Goal: Task Accomplishment & Management: Manage account settings

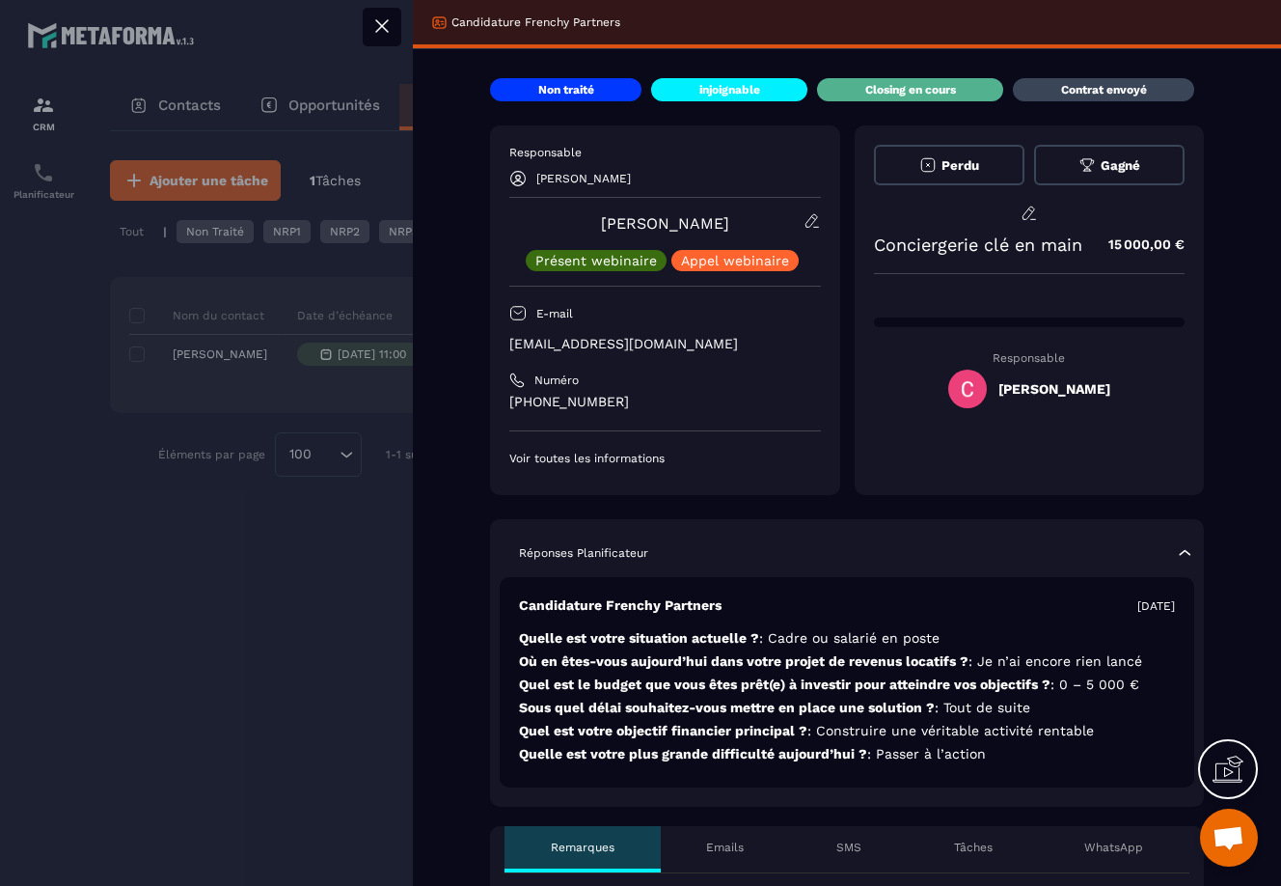
click at [990, 382] on div "[PERSON_NAME]" at bounding box center [1029, 389] width 162 height 39
click at [993, 389] on div "[PERSON_NAME]" at bounding box center [1029, 389] width 162 height 39
click at [794, 215] on div "[PERSON_NAME] Présent webinaire Appel webinaire" at bounding box center [665, 241] width 312 height 59
click at [804, 217] on icon at bounding box center [812, 220] width 17 height 17
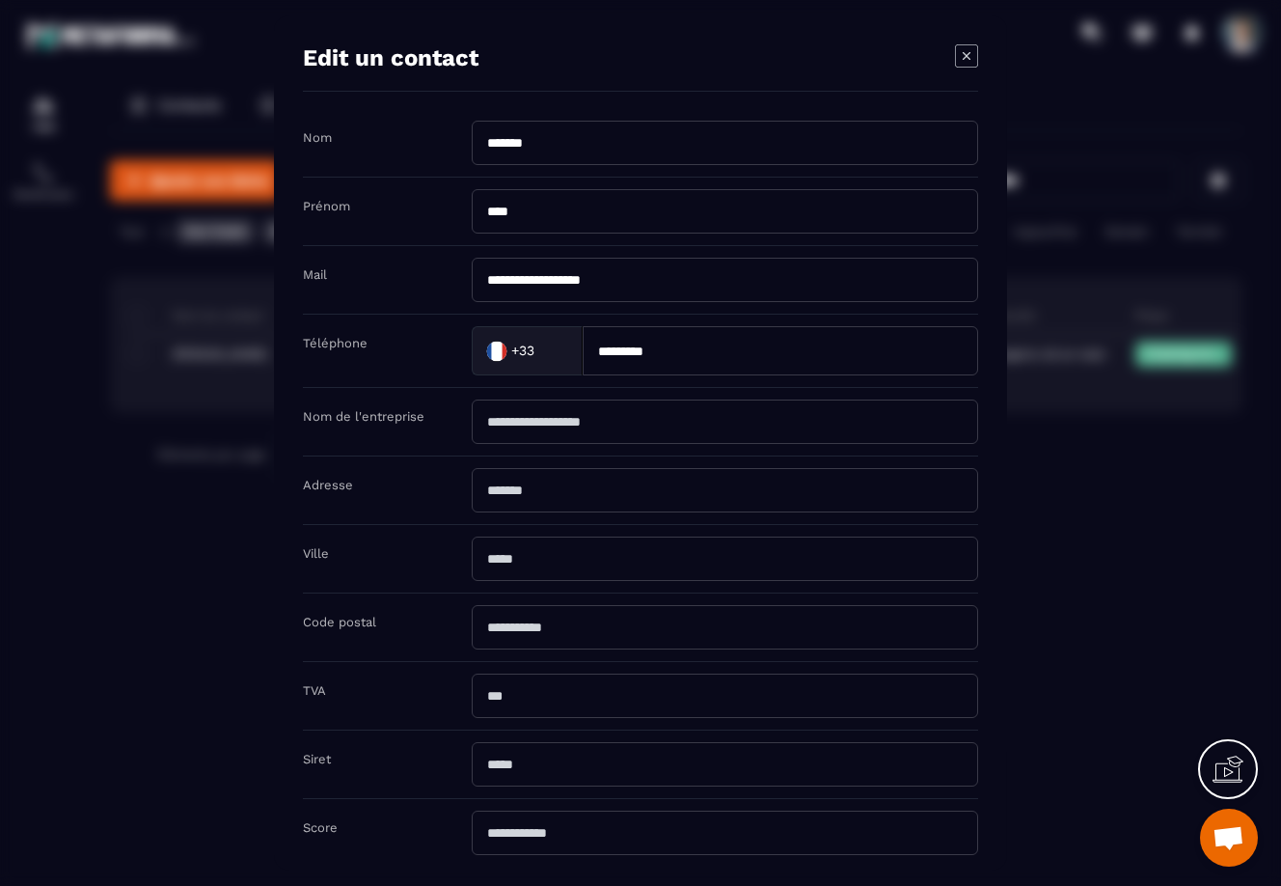
click at [971, 64] on icon "Modal window" at bounding box center [966, 55] width 23 height 23
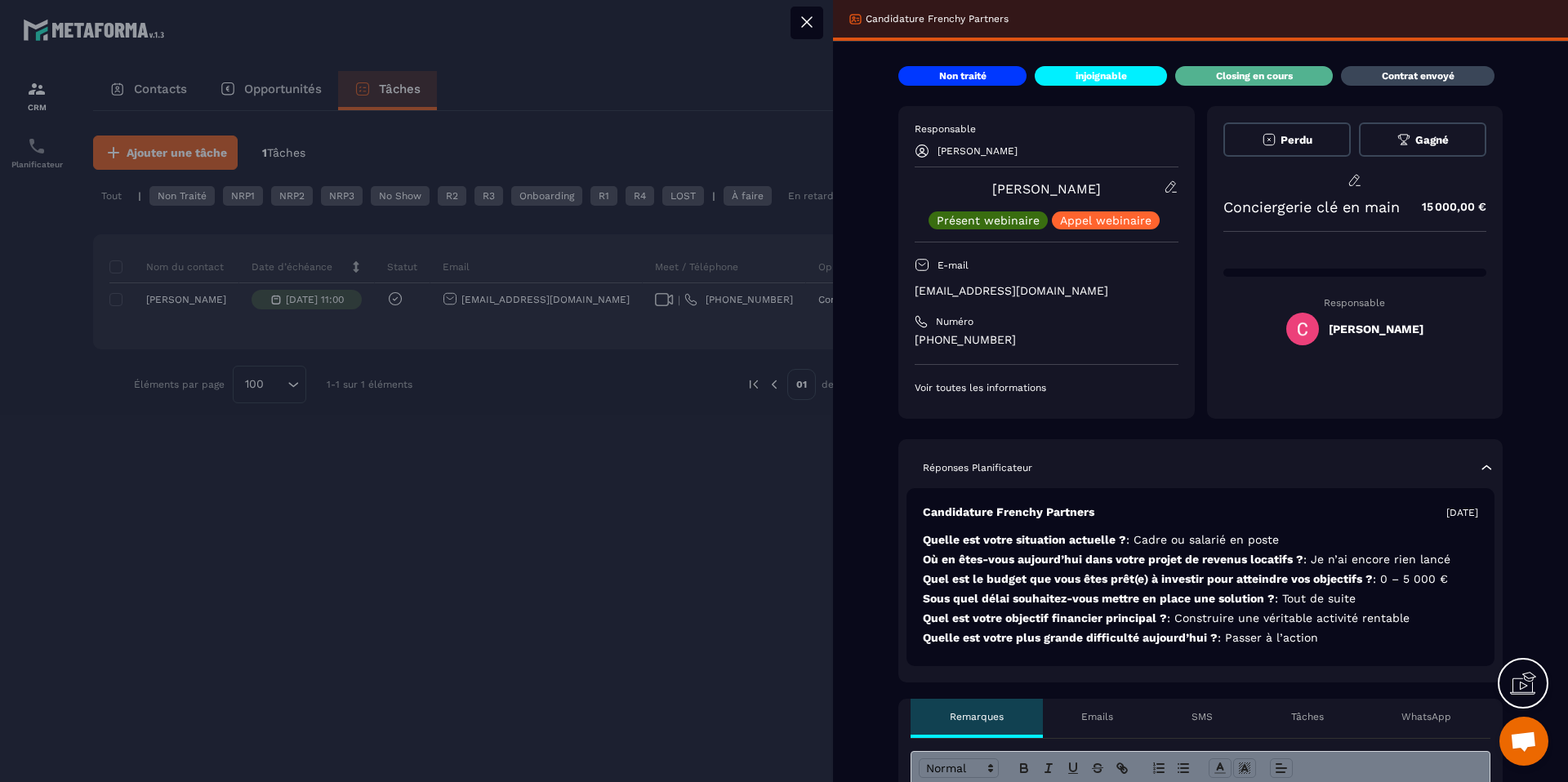
click at [564, 536] on div at bounding box center [784, 391] width 1568 height 782
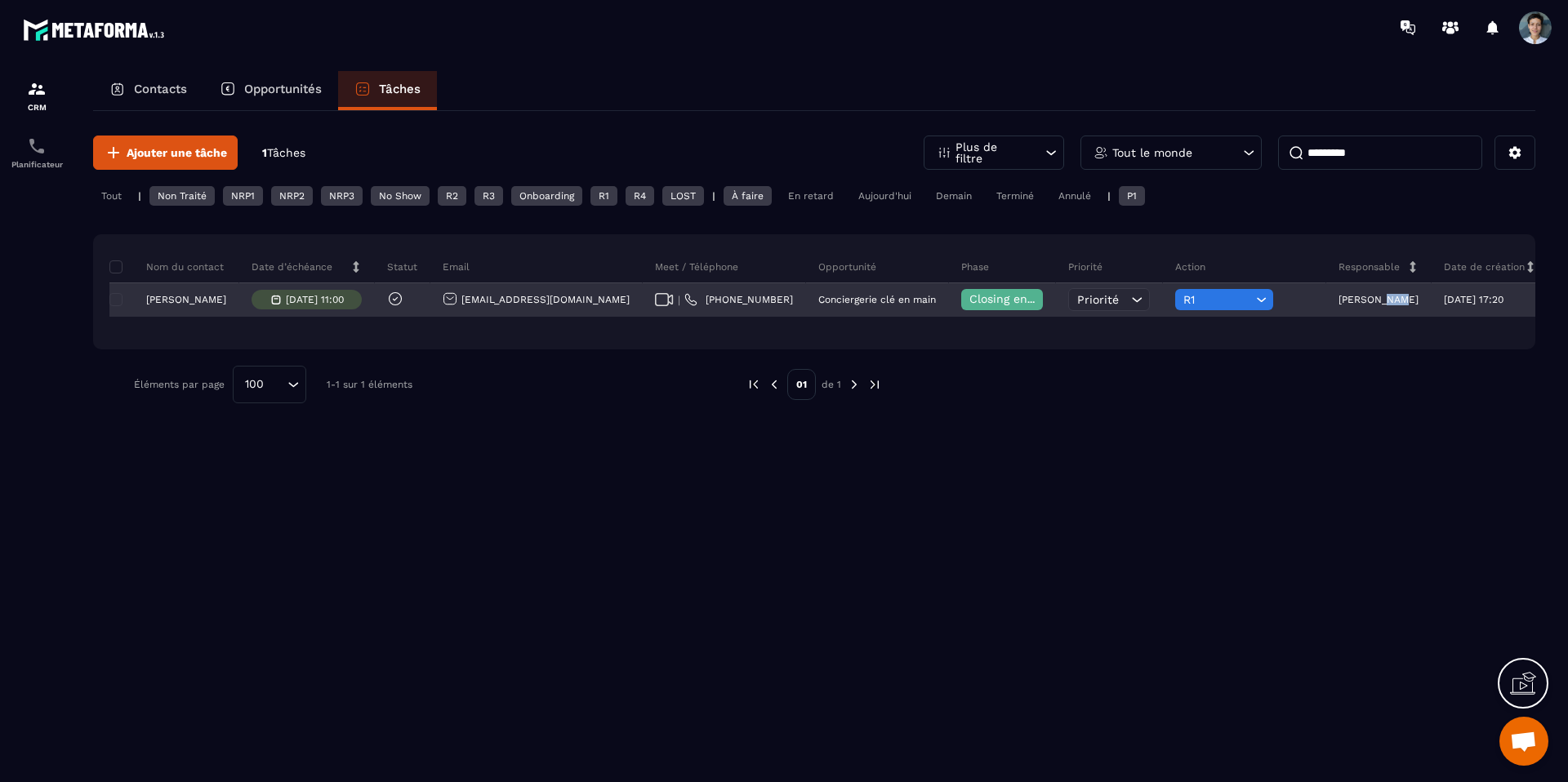
drag, startPoint x: 1293, startPoint y: 297, endPoint x: 1297, endPoint y: 306, distance: 9.8
click at [1083, 306] on div "[PERSON_NAME]" at bounding box center [1378, 300] width 105 height 33
click at [1083, 305] on div "[PERSON_NAME]" at bounding box center [1378, 300] width 105 height 33
click at [1083, 301] on p "[PERSON_NAME]" at bounding box center [1378, 300] width 80 height 12
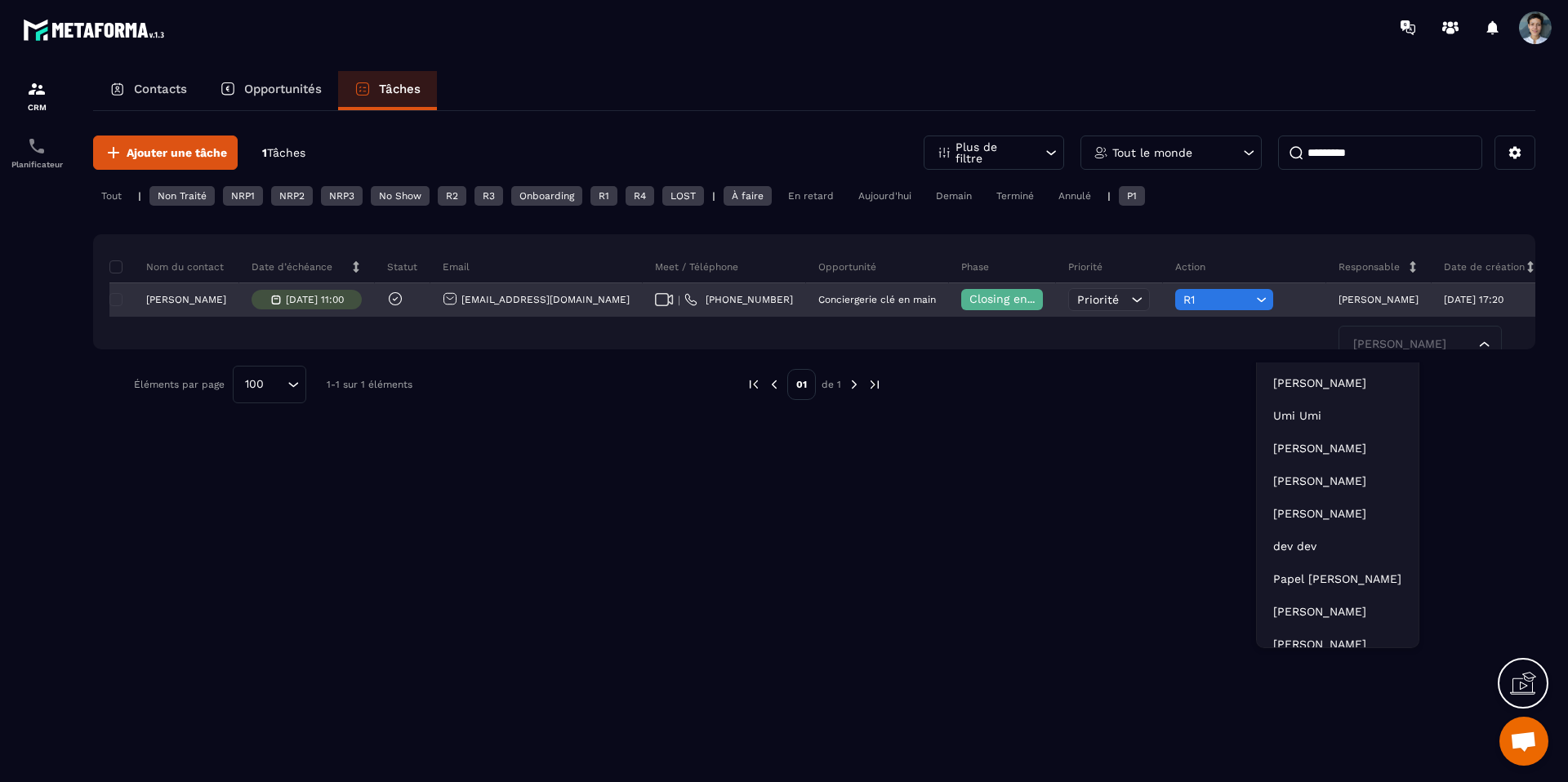
click at [1083, 311] on div "[PERSON_NAME] [PERSON_NAME] Loading..." at bounding box center [1378, 300] width 105 height 33
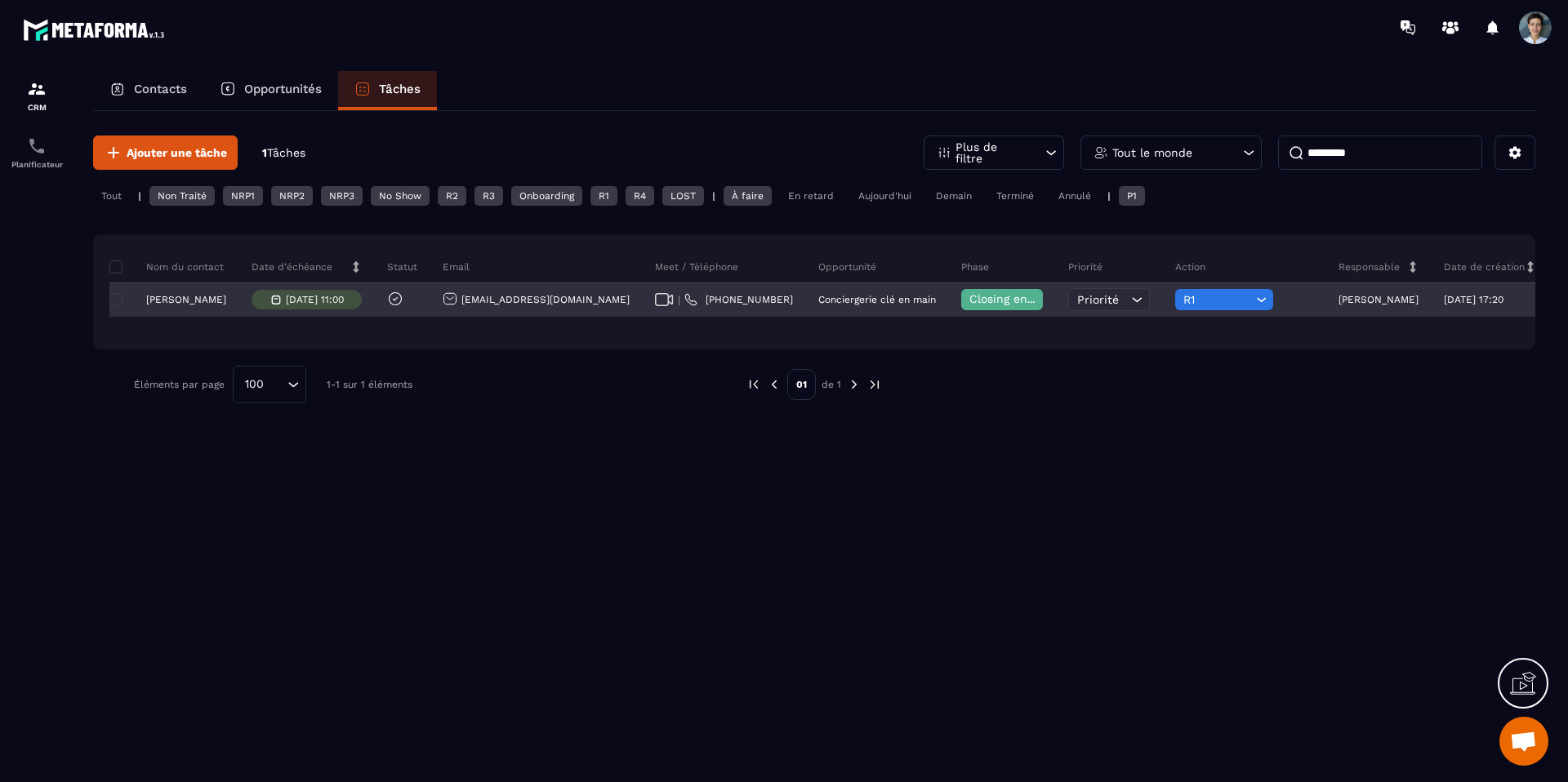
click at [1083, 302] on p "[PERSON_NAME]" at bounding box center [1378, 300] width 80 height 12
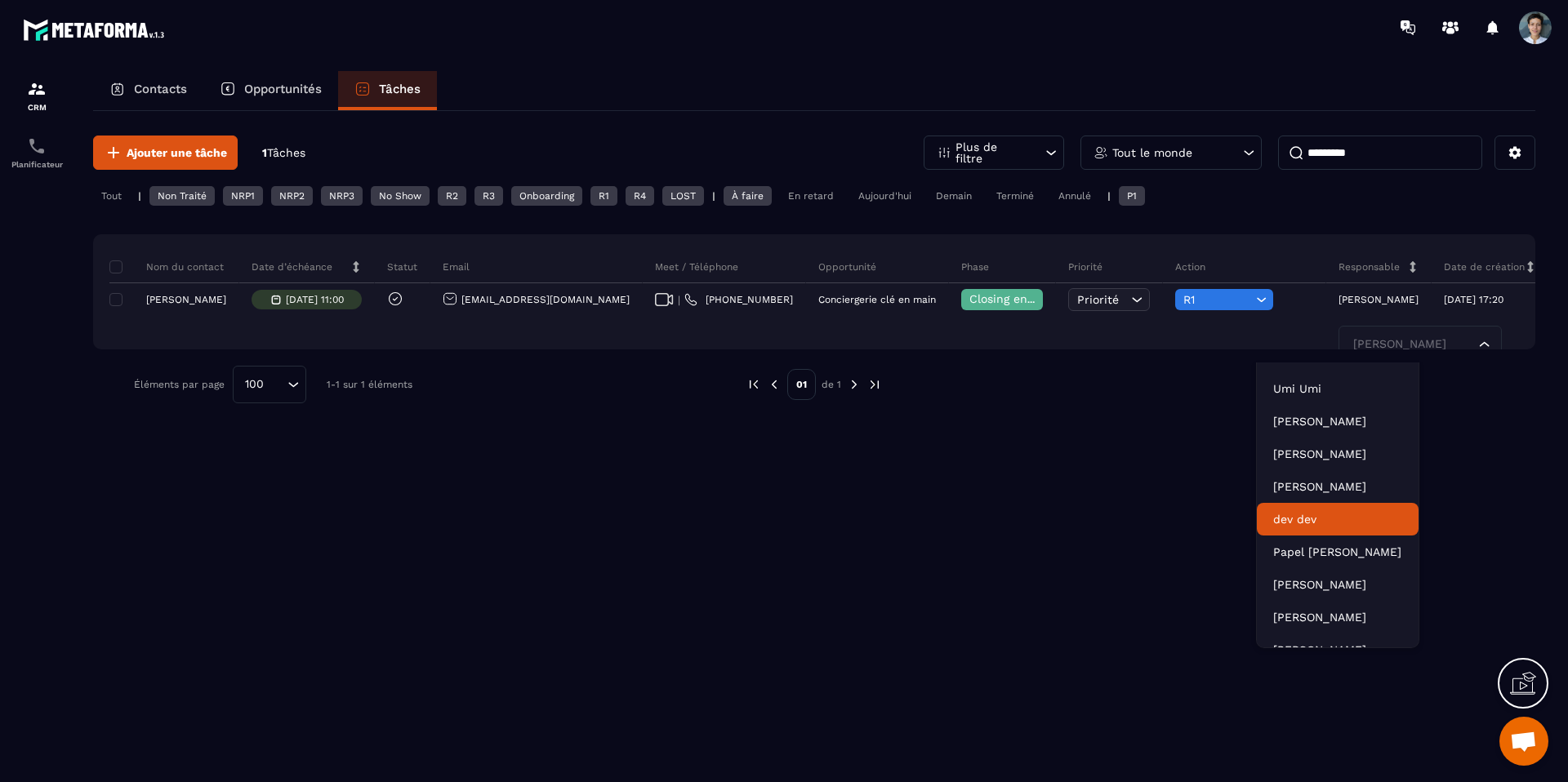
scroll to position [50, 0]
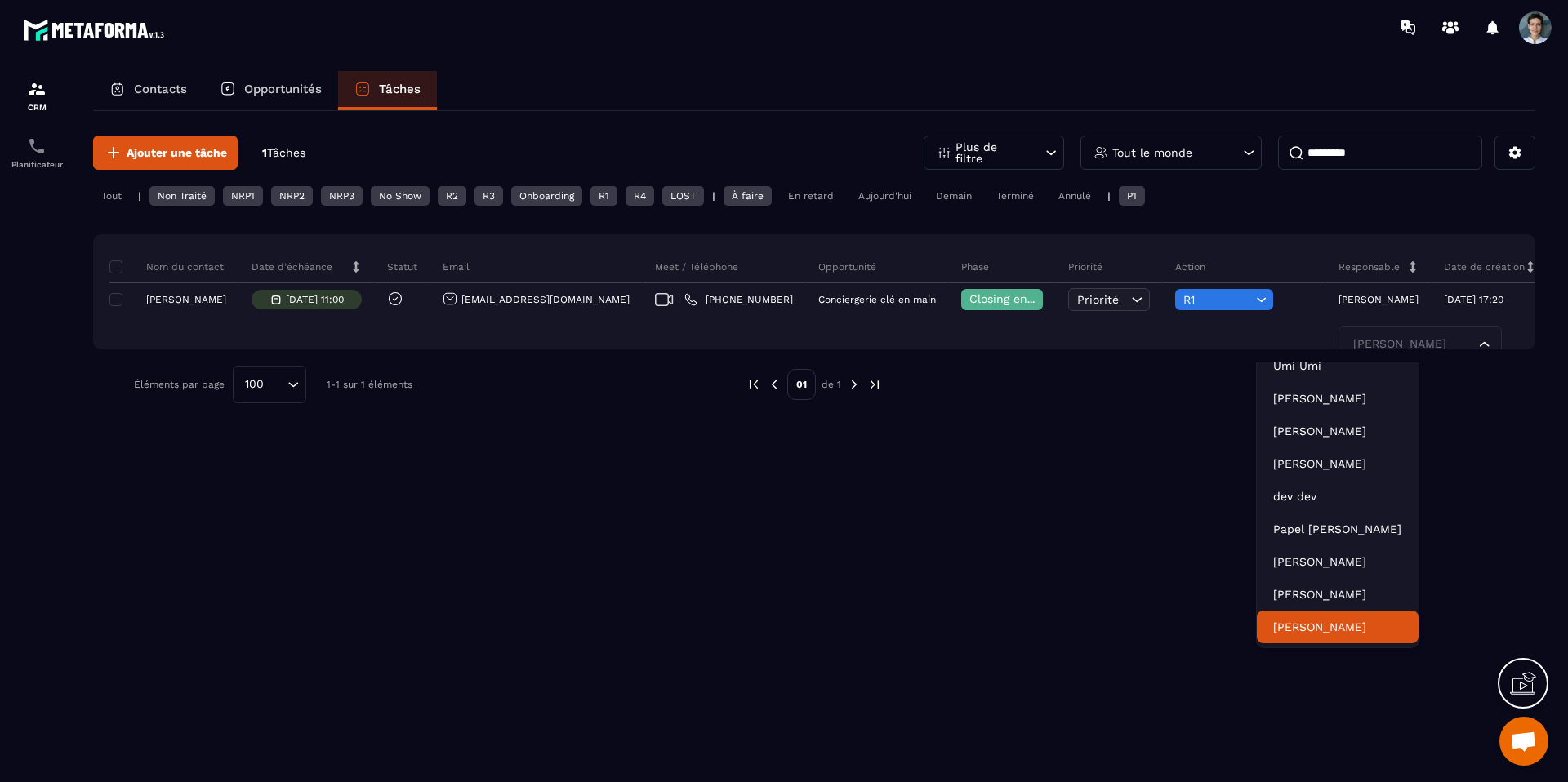
click at [1083, 628] on p "[PERSON_NAME]" at bounding box center [1337, 626] width 129 height 16
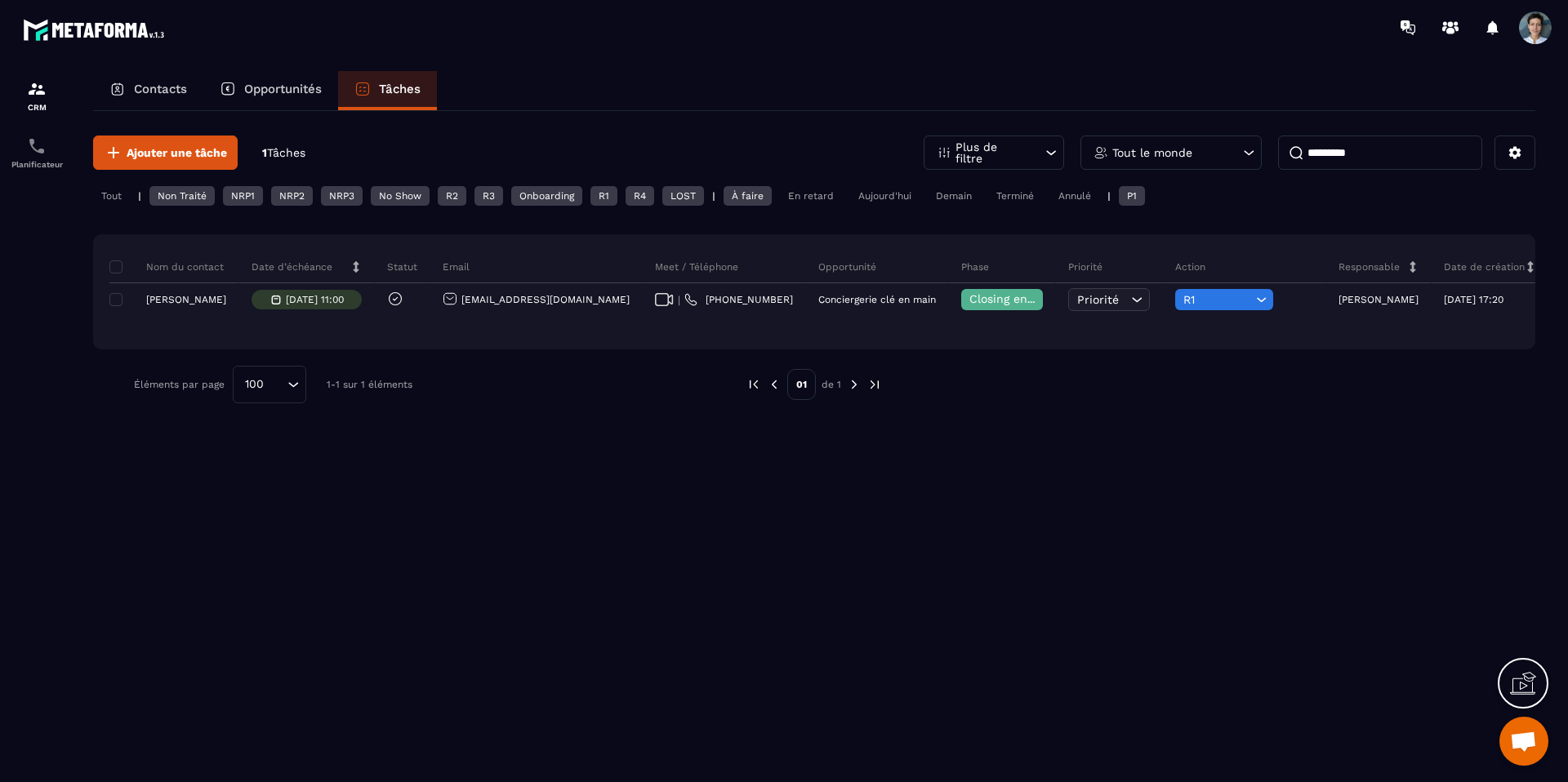
click at [1083, 504] on div "Ajouter une tâche 1 Tâches Plus de filtre Tout le monde ********* Tout | Non Tr…" at bounding box center [814, 445] width 1442 height 669
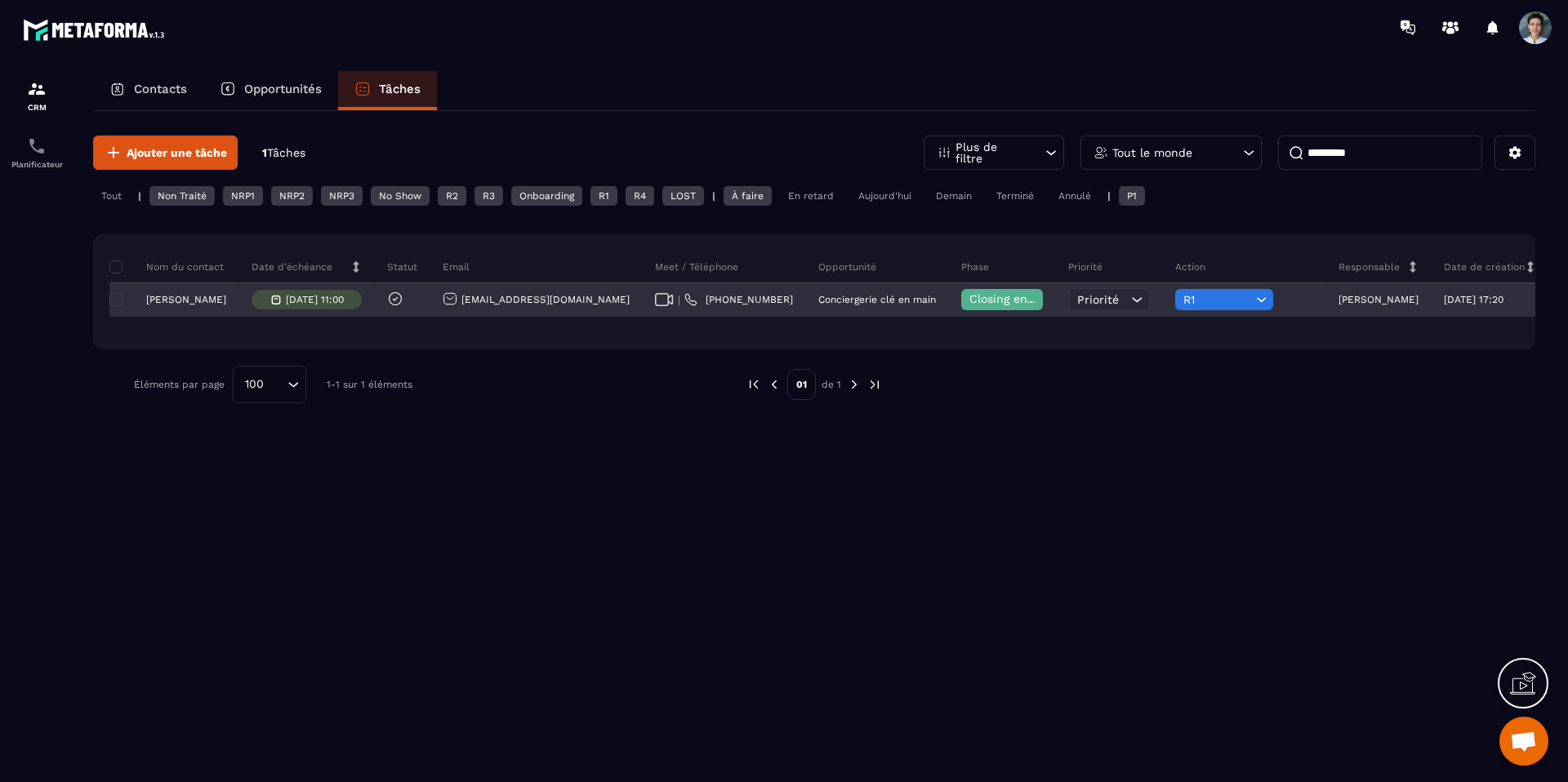
click at [187, 300] on p "[PERSON_NAME]" at bounding box center [186, 300] width 80 height 12
